Goal: Task Accomplishment & Management: Manage account settings

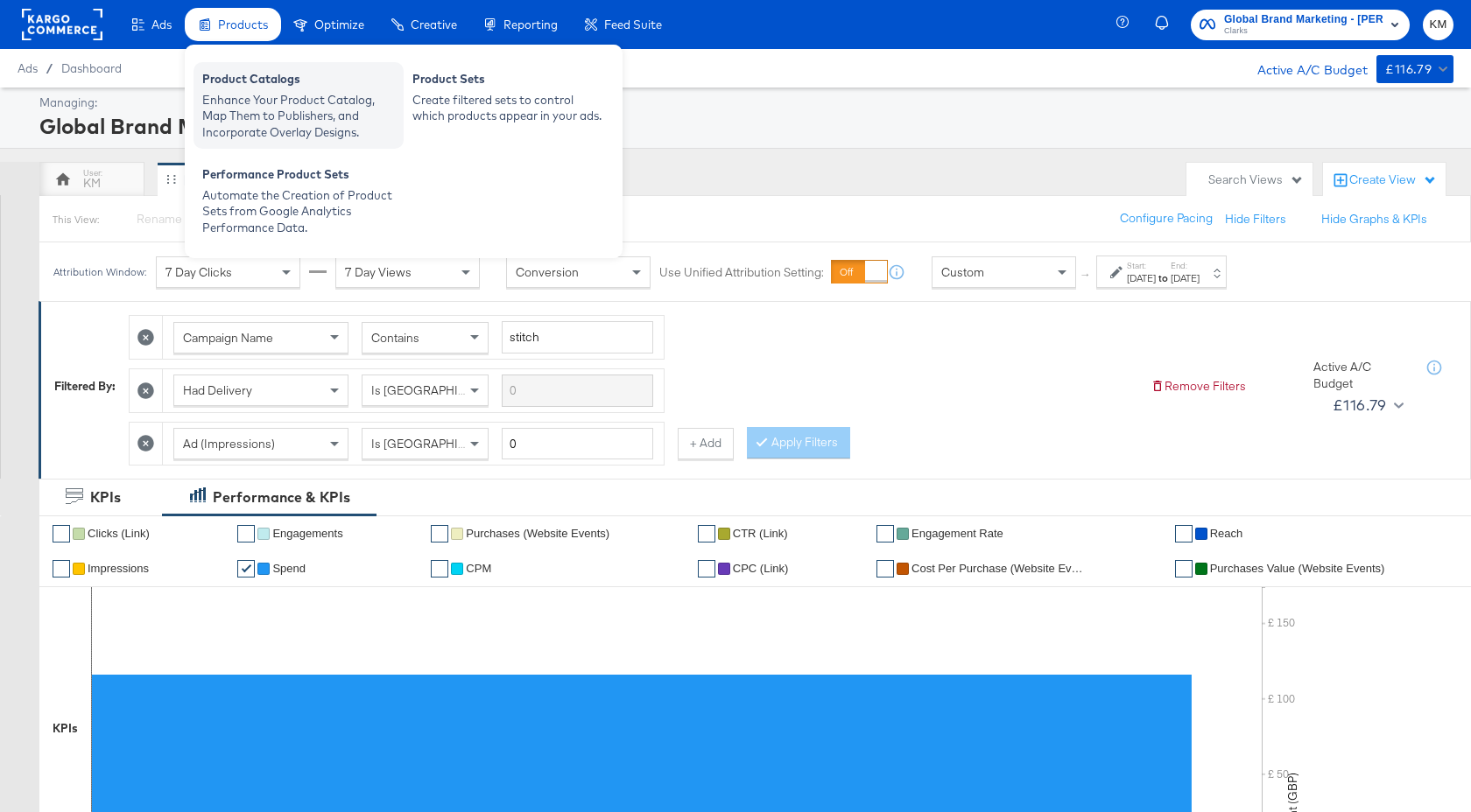
click at [245, 112] on div "Enhance Your Product Catalog, Map Them to Publishers, and Incorporate Overlay D…" at bounding box center [298, 117] width 192 height 49
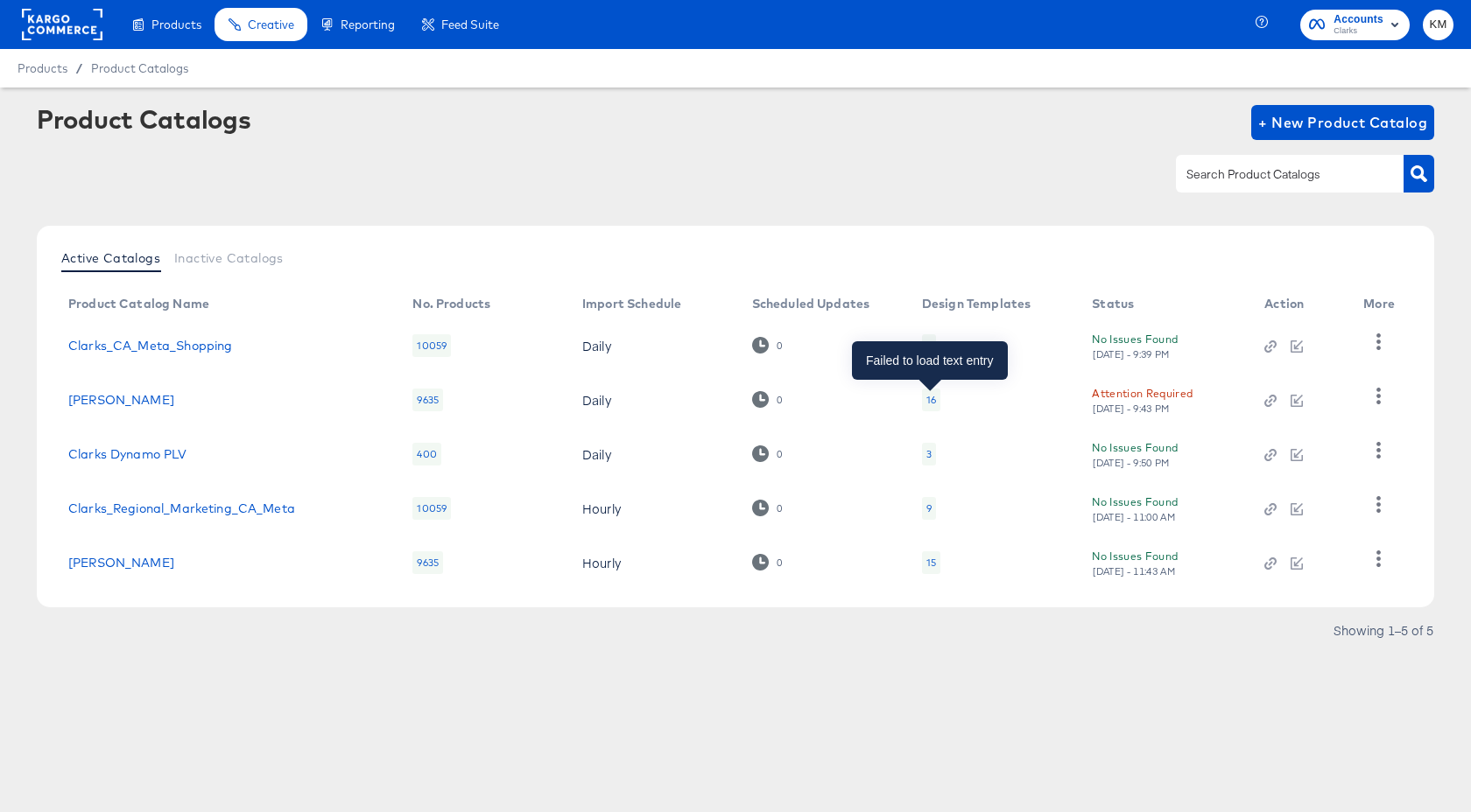
click at [932, 399] on div "16" at bounding box center [931, 400] width 10 height 14
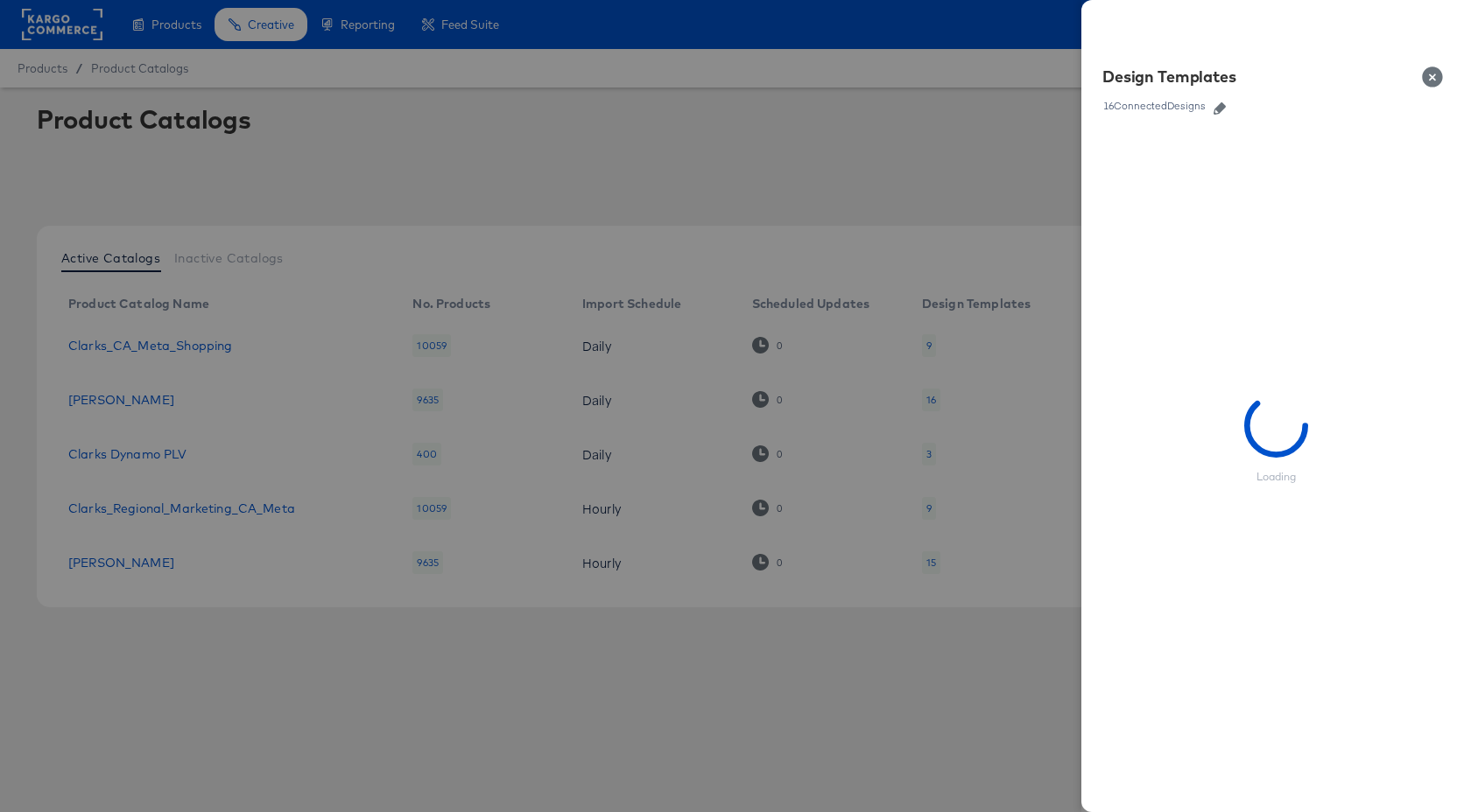
click at [1222, 110] on icon "button" at bounding box center [1219, 109] width 12 height 12
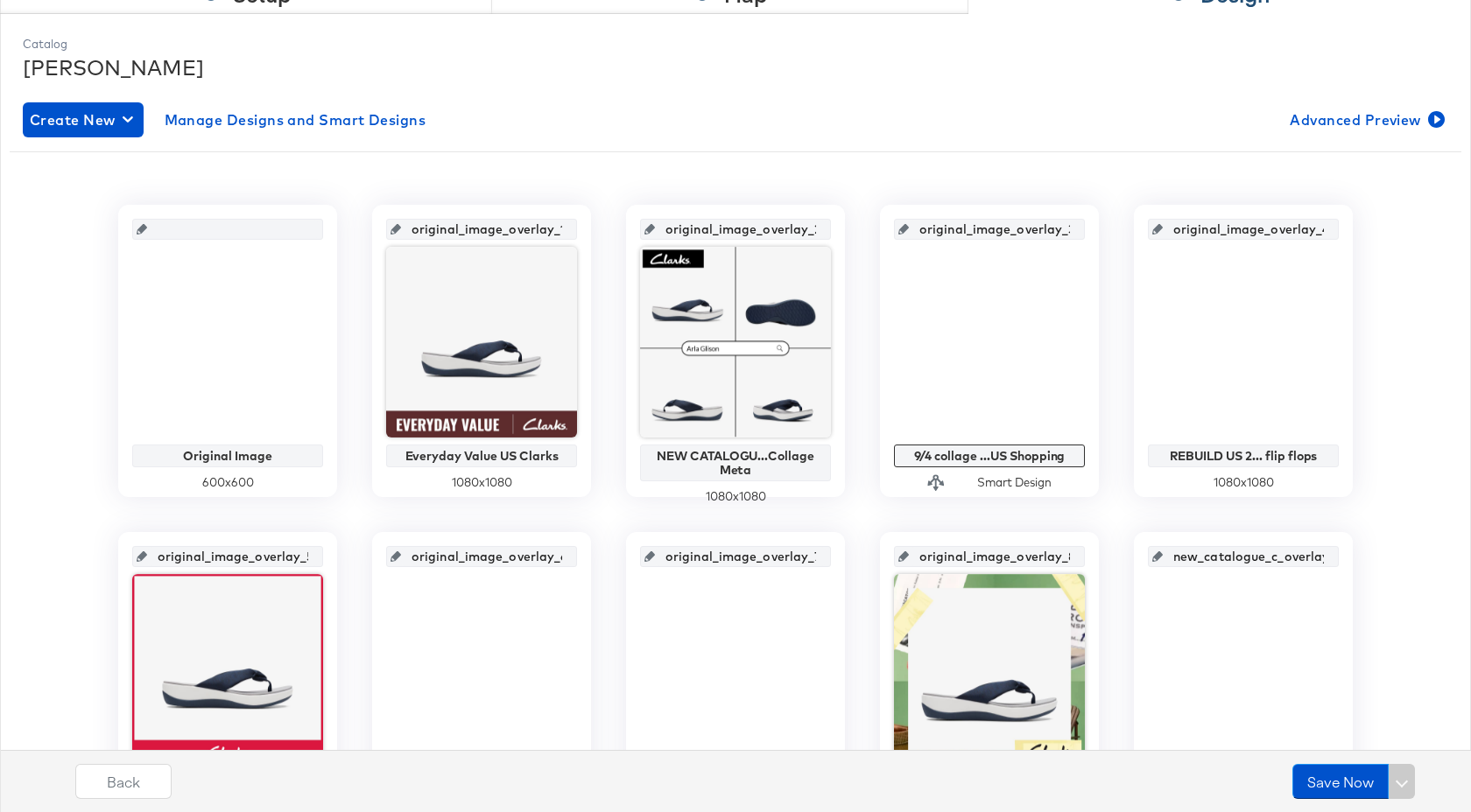
scroll to position [210, 0]
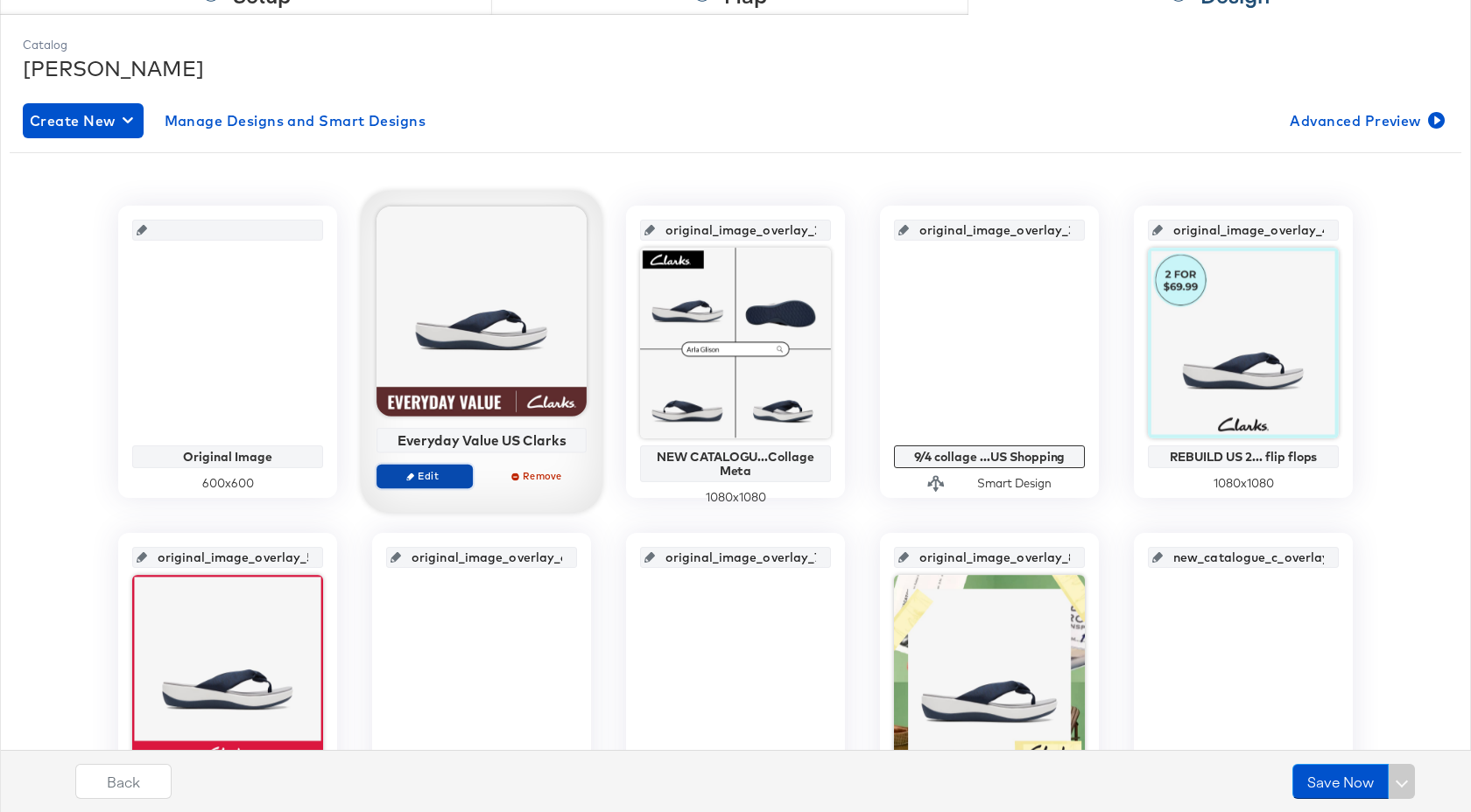
click at [439, 471] on span "Edit" at bounding box center [424, 475] width 80 height 13
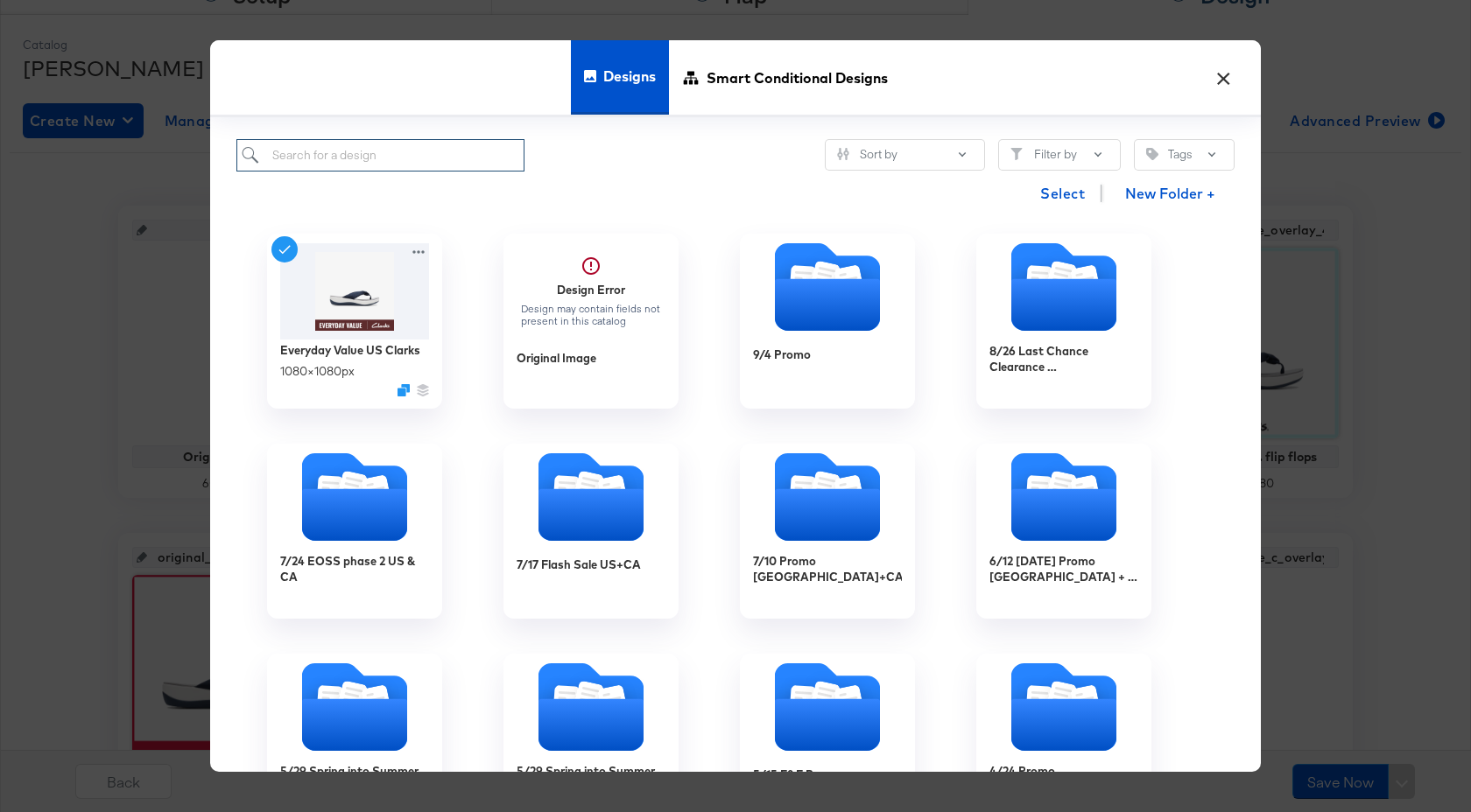
click at [463, 155] on input "search" at bounding box center [381, 155] width 288 height 33
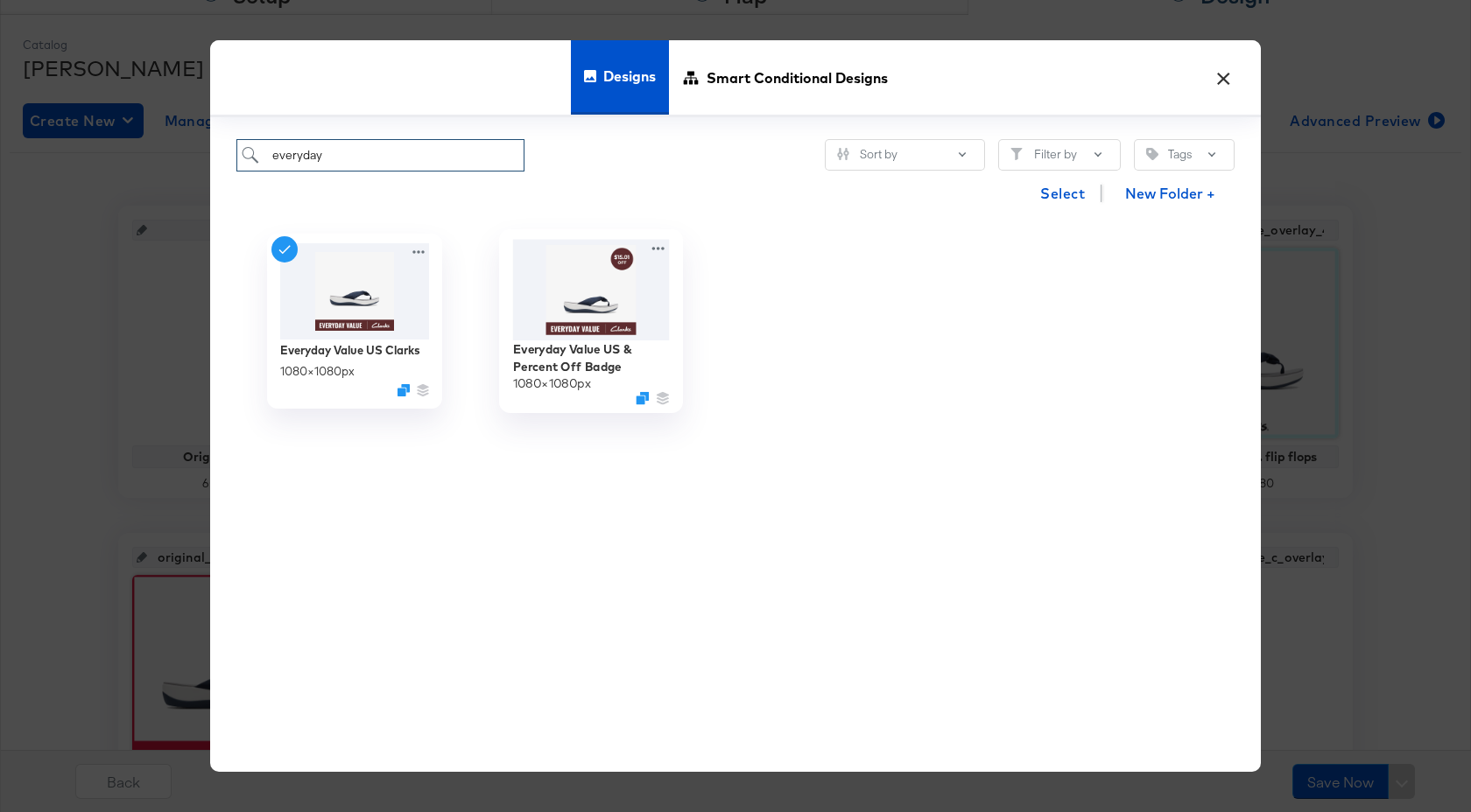
type input "everyday"
click at [595, 293] on img at bounding box center [591, 289] width 156 height 101
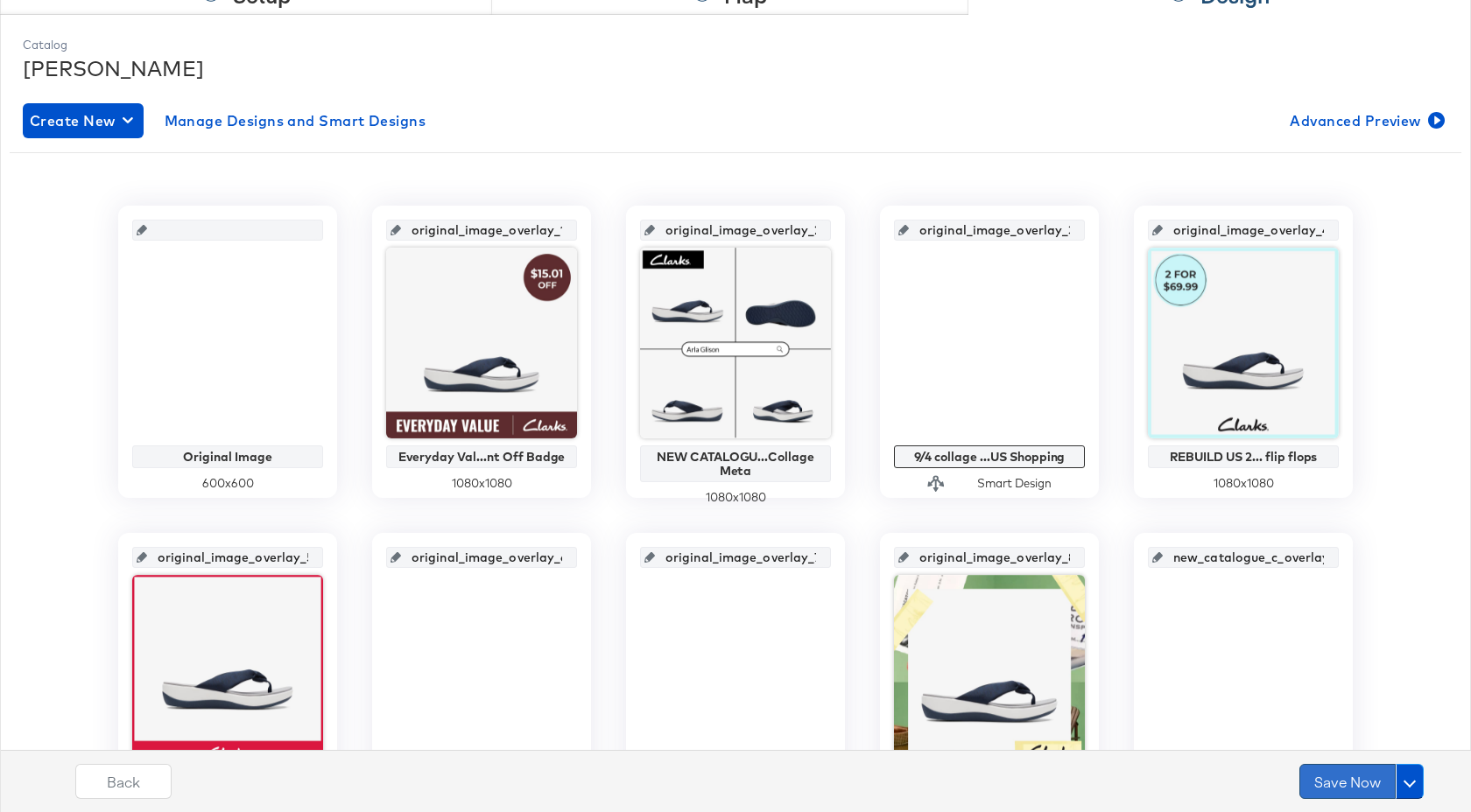
click at [1359, 788] on button "Save Now" at bounding box center [1347, 782] width 96 height 35
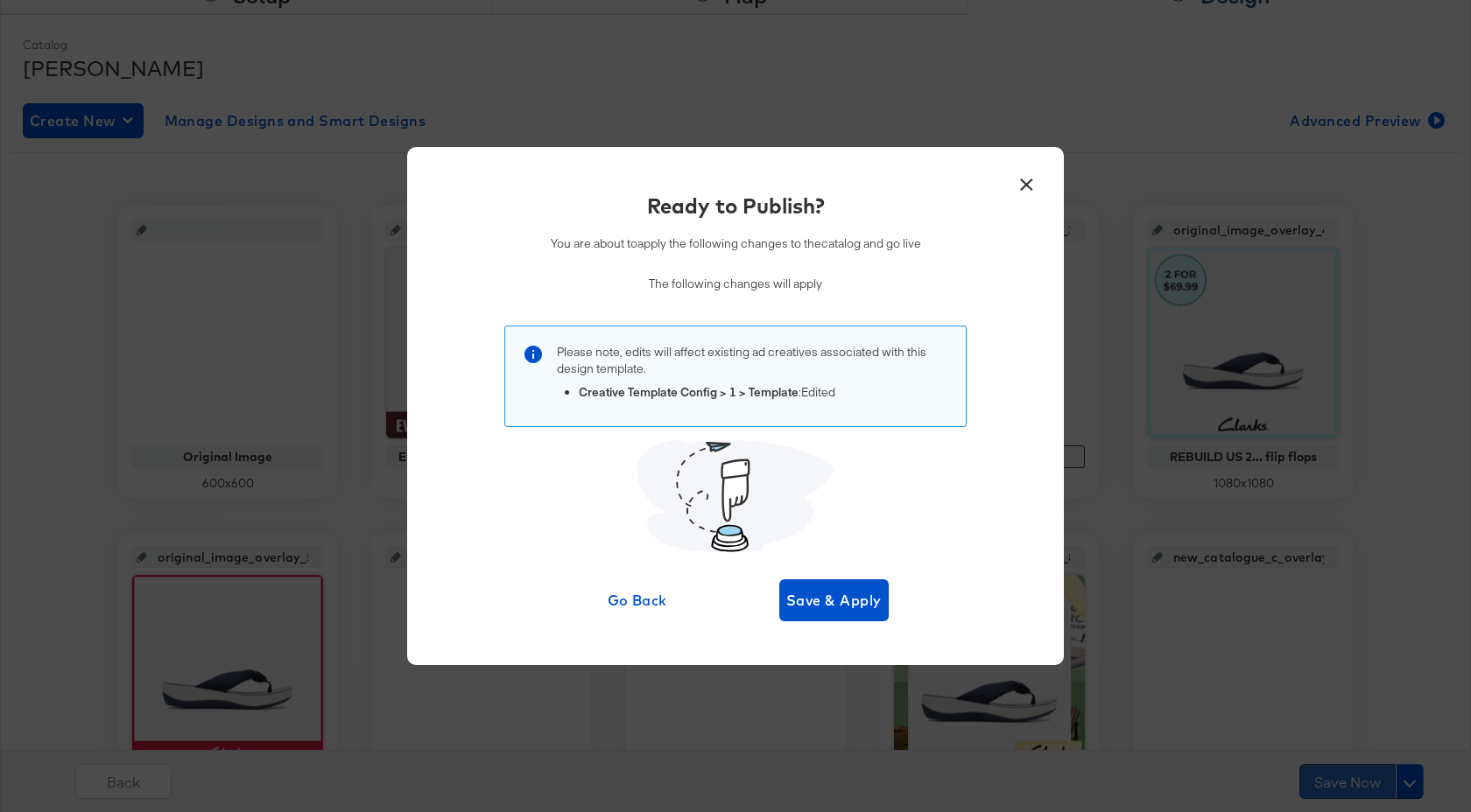
scroll to position [0, 0]
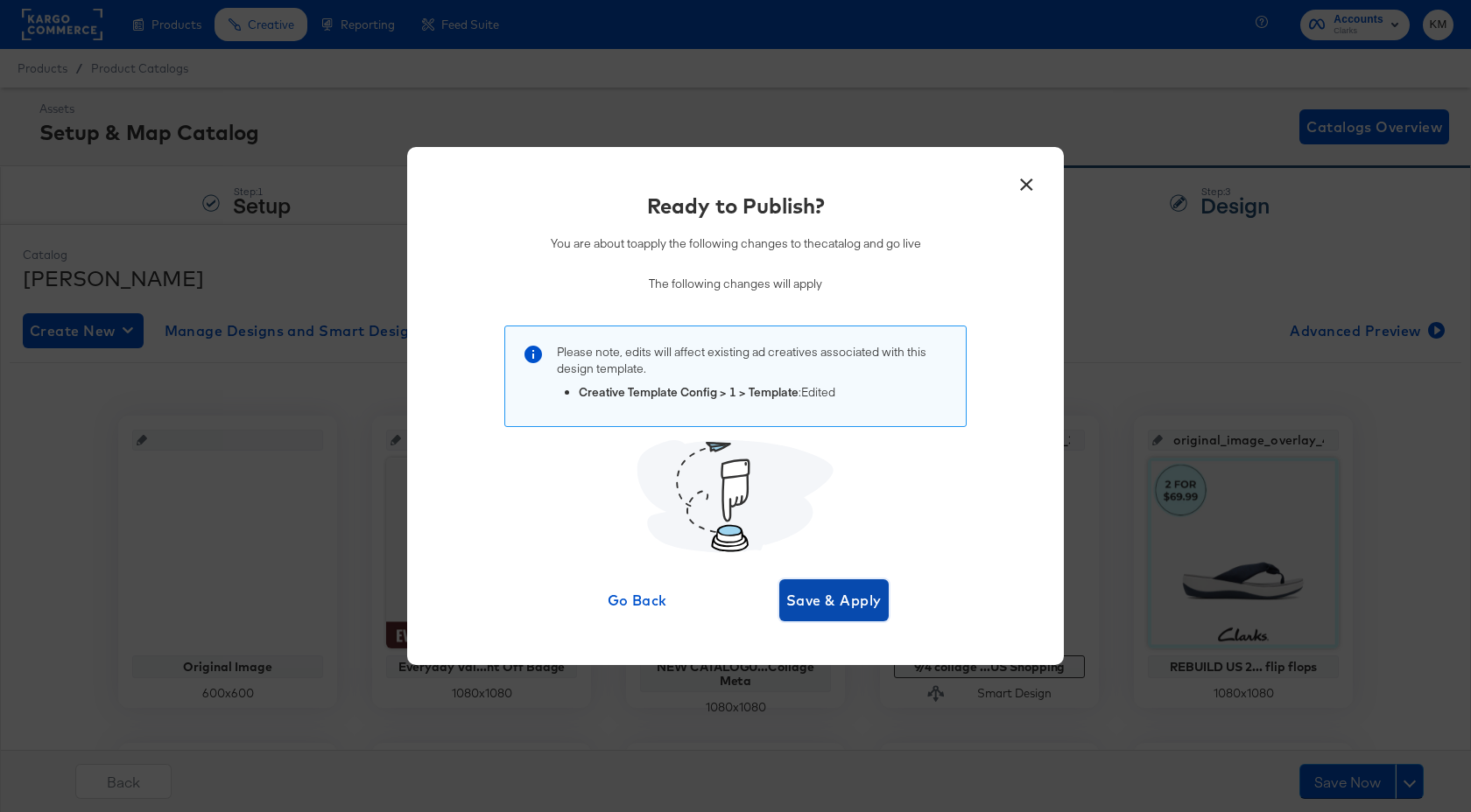
click at [855, 601] on span "Save & Apply" at bounding box center [834, 600] width 95 height 25
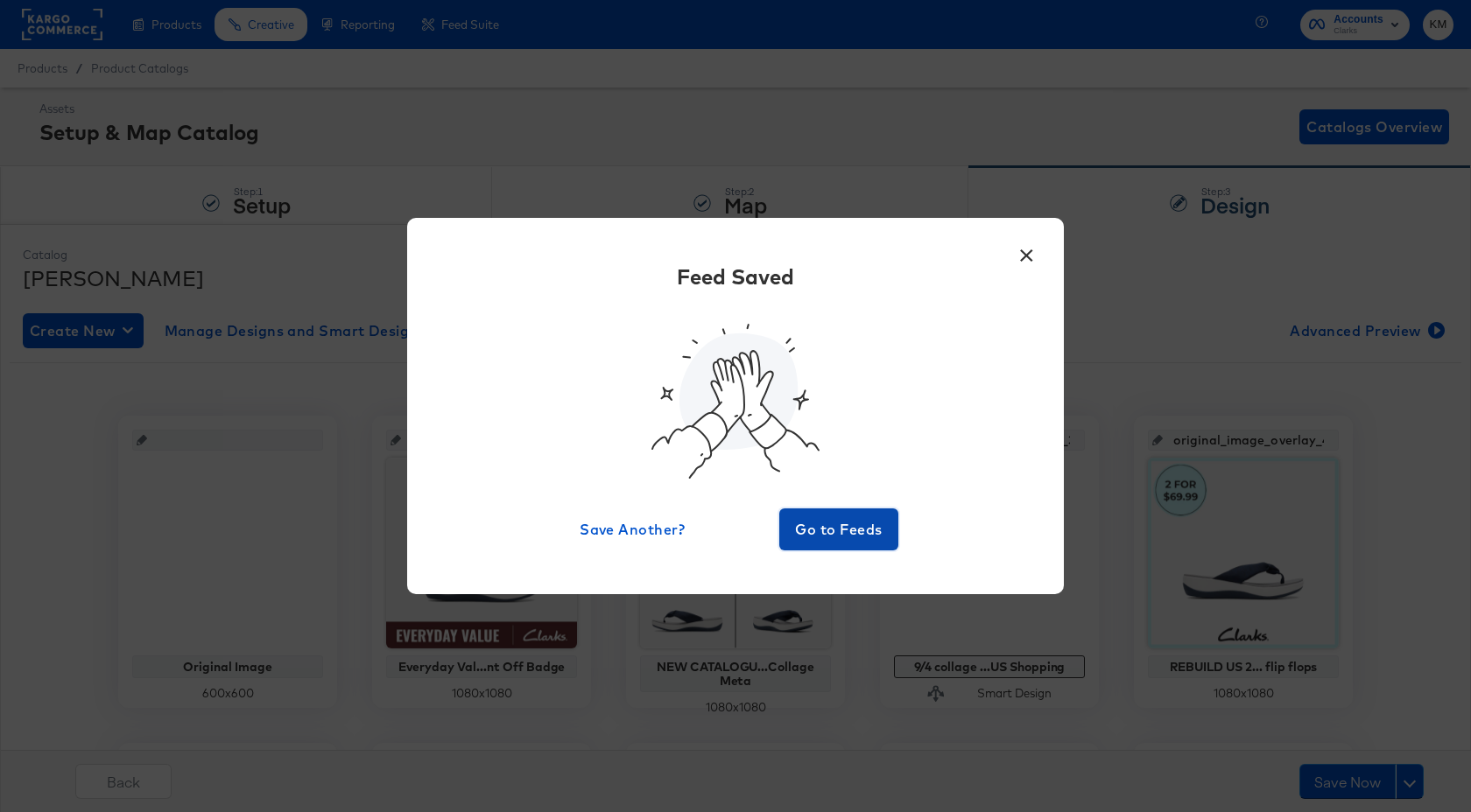
click at [863, 523] on span "Go to Feeds" at bounding box center [838, 530] width 105 height 25
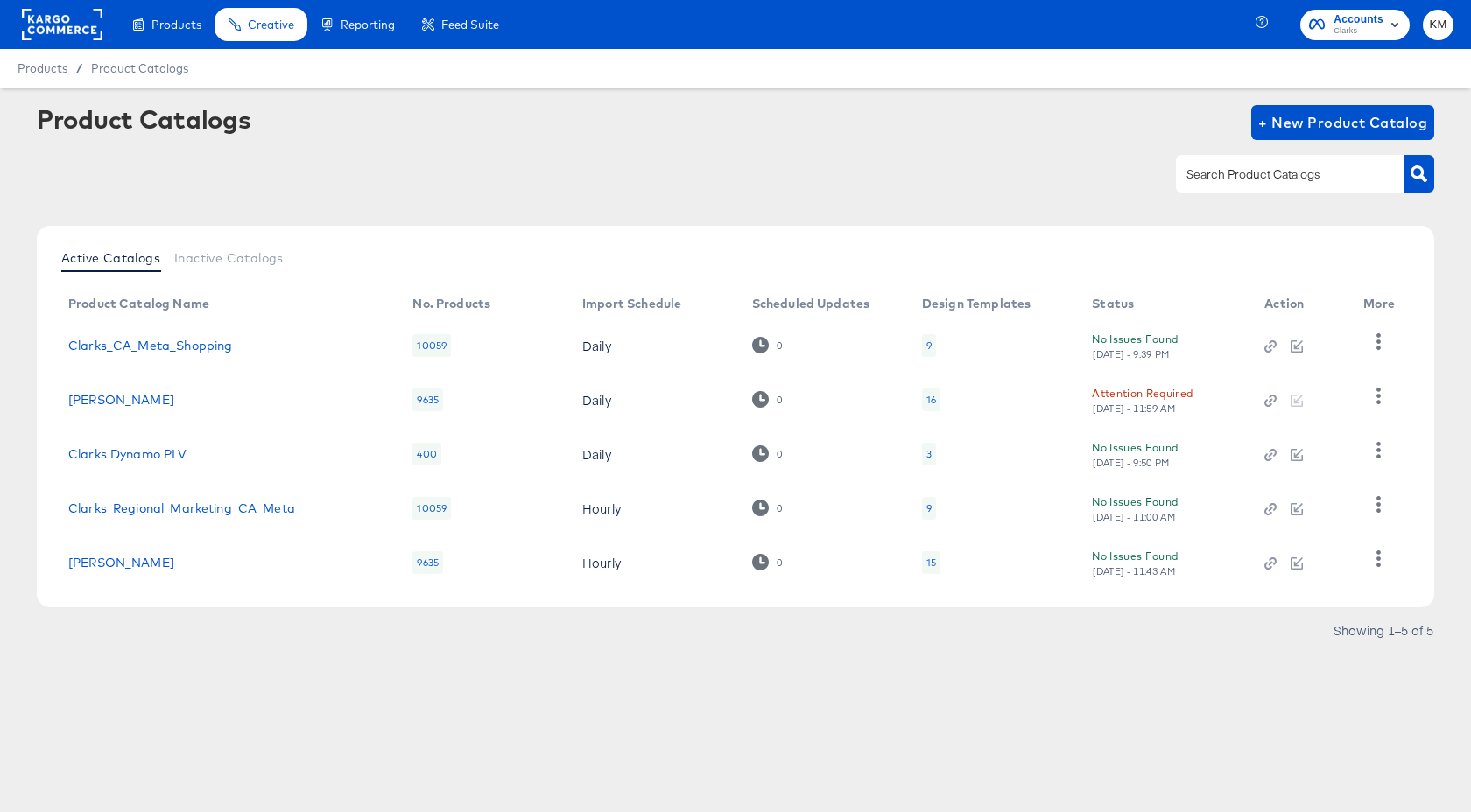
click at [1354, 31] on span "Clarks" at bounding box center [1358, 32] width 50 height 14
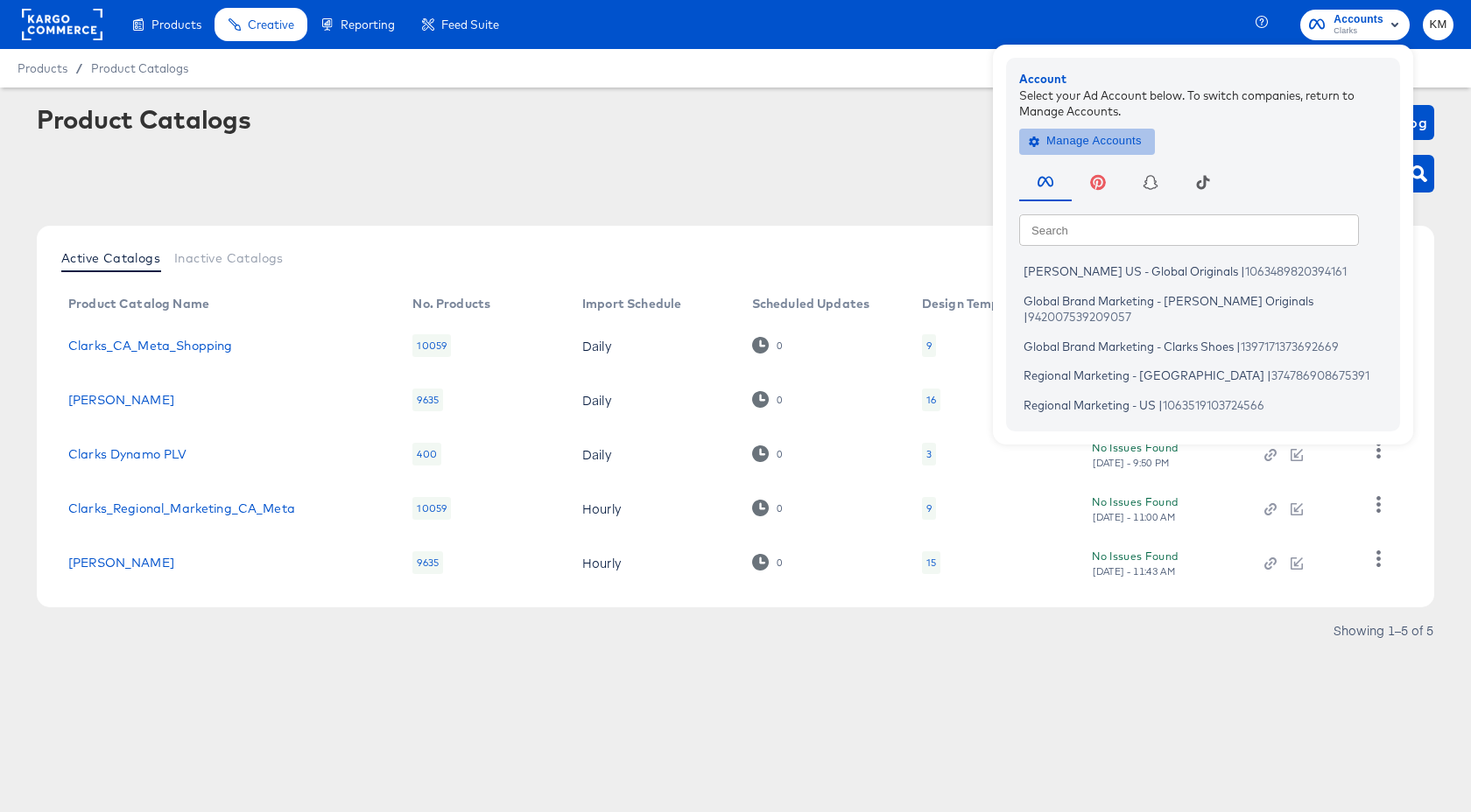
click at [1099, 142] on span "Manage Accounts" at bounding box center [1087, 141] width 109 height 20
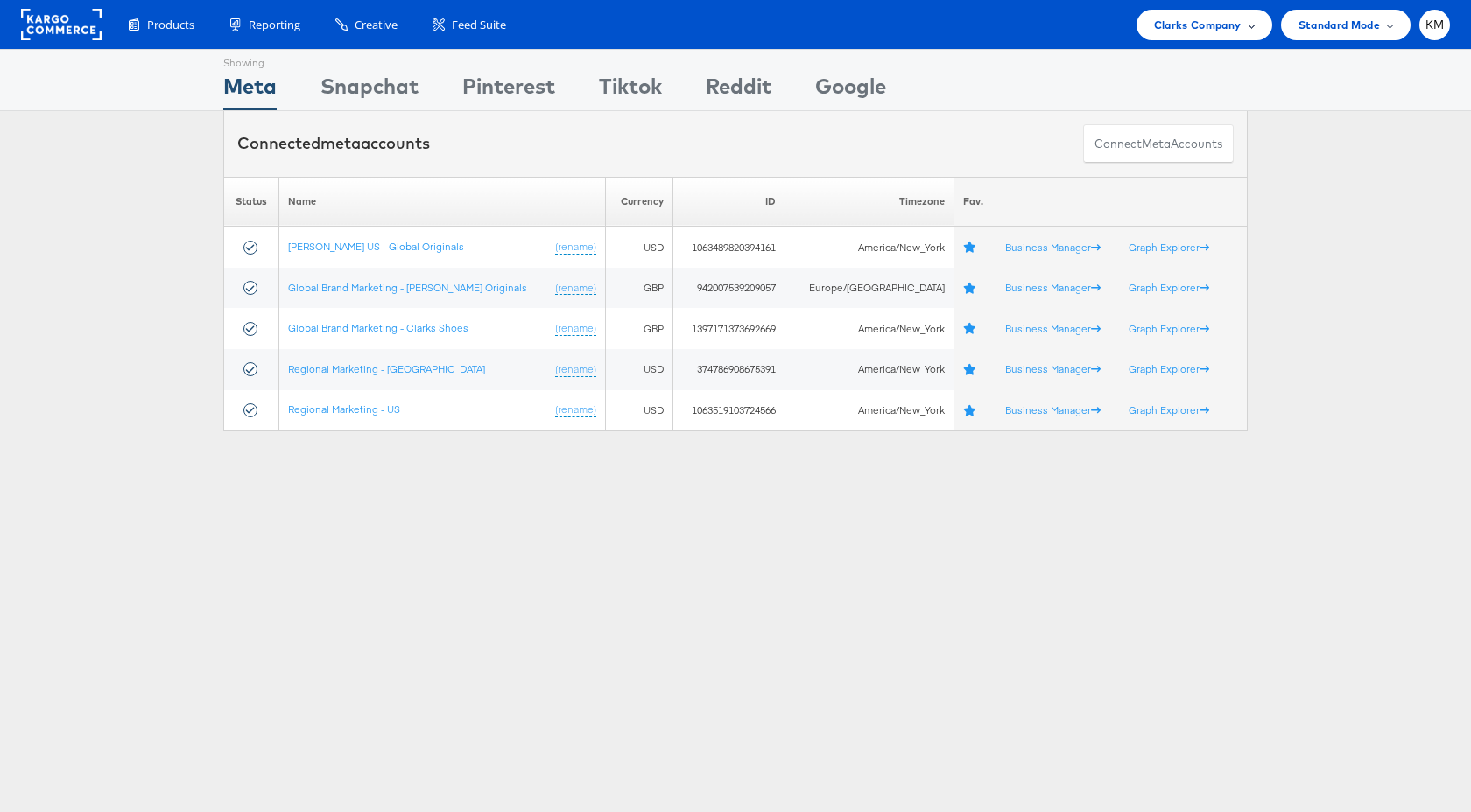
click at [1180, 24] on span "Clarks Company" at bounding box center [1197, 25] width 87 height 19
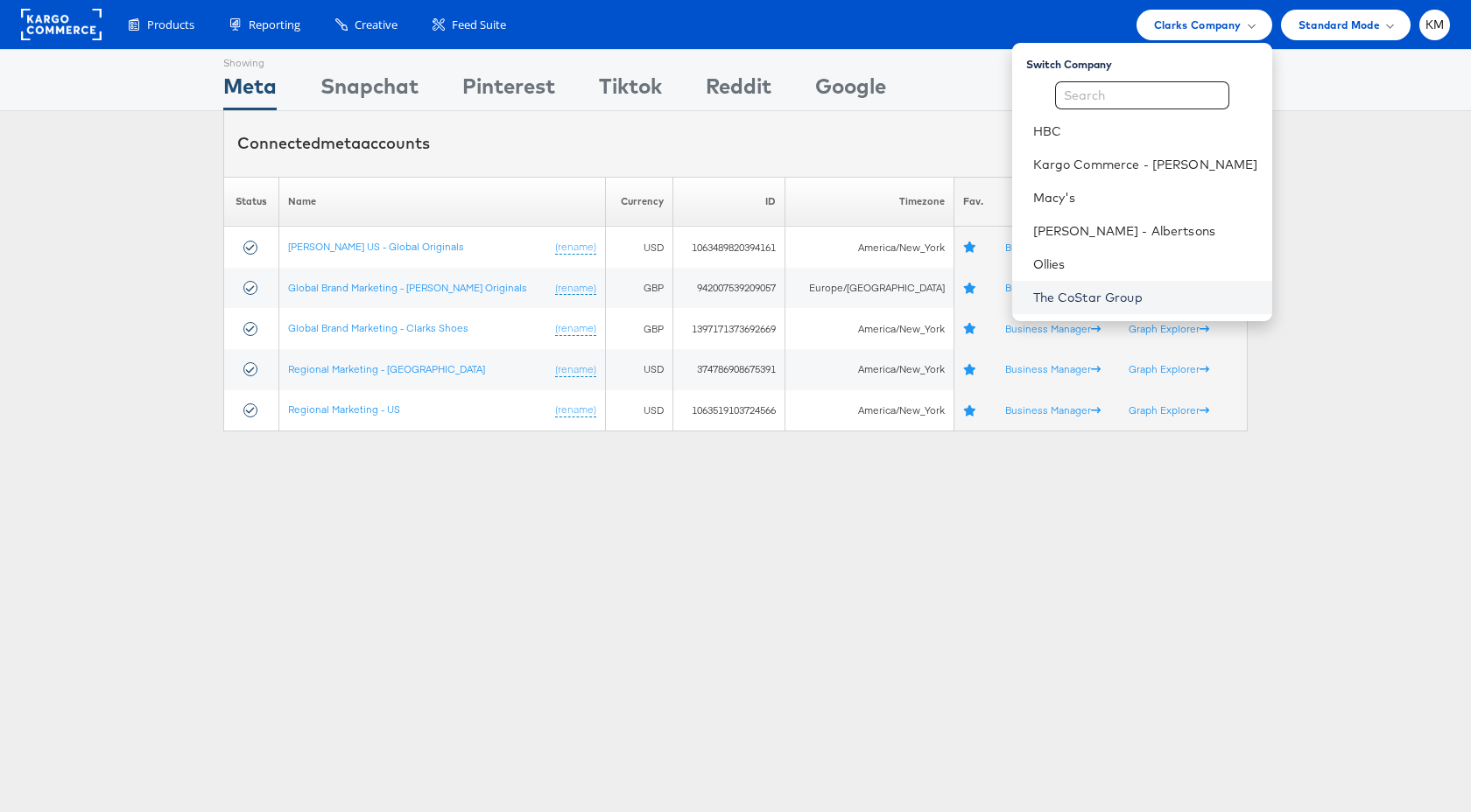
click at [1095, 297] on link "The CoStar Group" at bounding box center [1145, 297] width 225 height 18
